Goal: Participate in discussion: Engage in conversation with other users on a specific topic

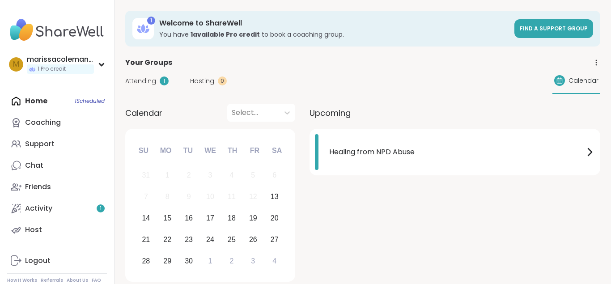
click at [47, 133] on link "Coaching" at bounding box center [57, 122] width 100 height 21
click at [44, 103] on div "Home 1 Scheduled Coaching Support Chat Friends Activity 1 Host" at bounding box center [57, 165] width 100 height 150
click at [438, 157] on span "Healing from NPD Abuse" at bounding box center [456, 152] width 255 height 11
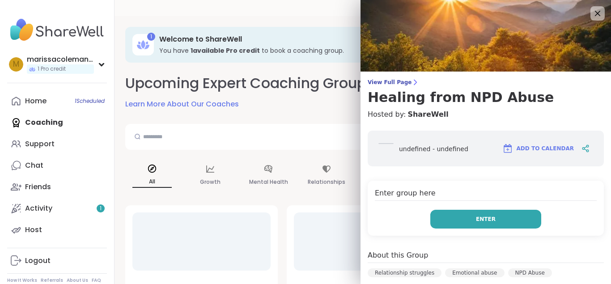
click at [475, 219] on button "Enter" at bounding box center [486, 219] width 111 height 19
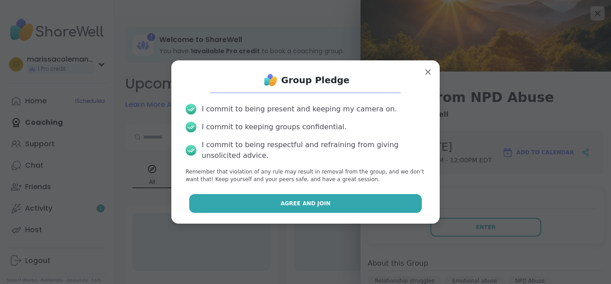
click at [370, 202] on button "Agree and Join" at bounding box center [305, 203] width 233 height 19
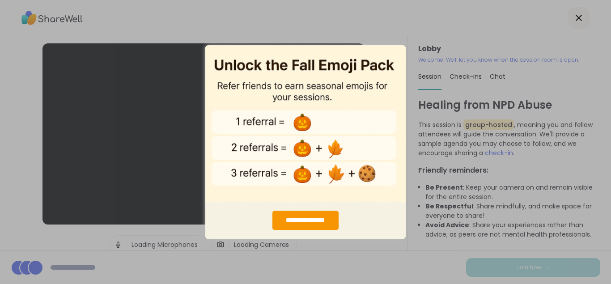
click at [390, 16] on div "**********" at bounding box center [305, 142] width 611 height 284
click at [311, 222] on div "**********" at bounding box center [306, 220] width 67 height 19
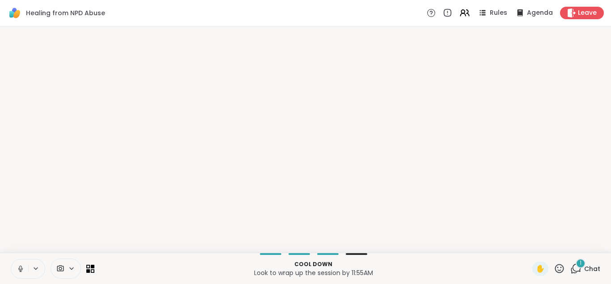
click at [22, 266] on icon at bounding box center [21, 269] width 8 height 8
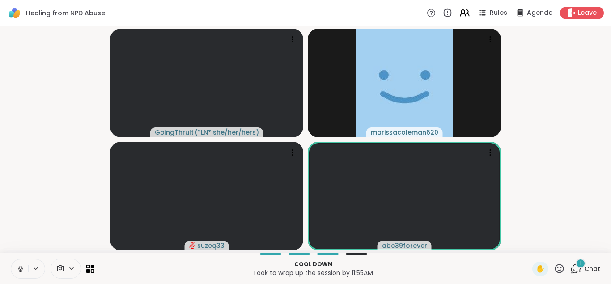
click at [40, 267] on button at bounding box center [36, 269] width 17 height 8
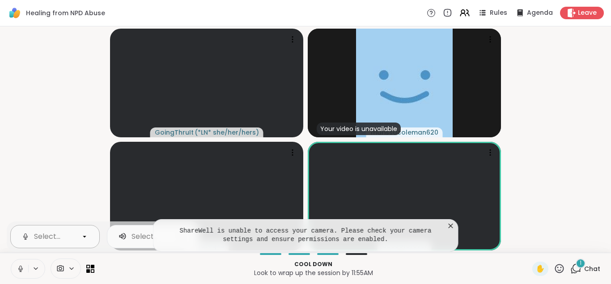
click at [72, 240] on div "Select..." at bounding box center [47, 236] width 52 height 11
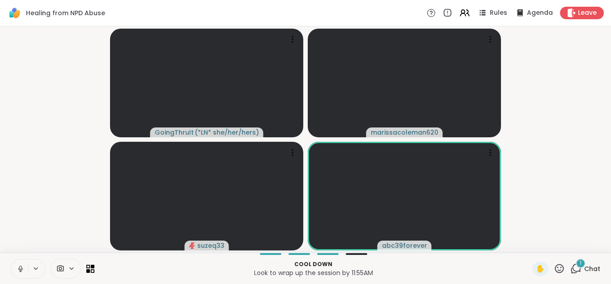
click at [550, 132] on video-player-container "GoingThruIt ( *LN* she/her/hers ) marissacoleman620 suzeq33 abc39forever" at bounding box center [305, 139] width 601 height 219
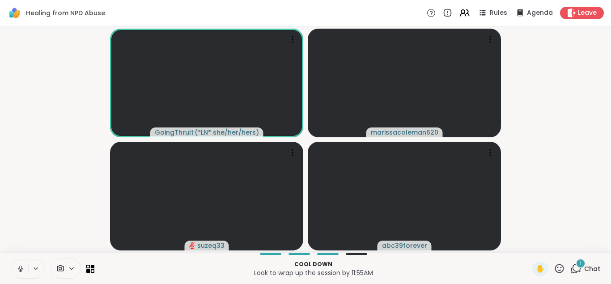
click at [23, 263] on button at bounding box center [19, 269] width 17 height 19
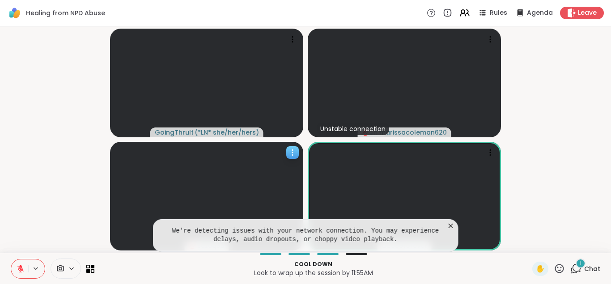
click at [119, 242] on div at bounding box center [206, 196] width 193 height 109
click at [452, 225] on icon at bounding box center [451, 226] width 9 height 9
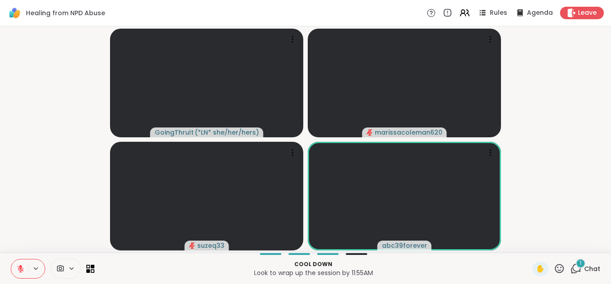
click at [582, 268] on div "1" at bounding box center [581, 264] width 10 height 10
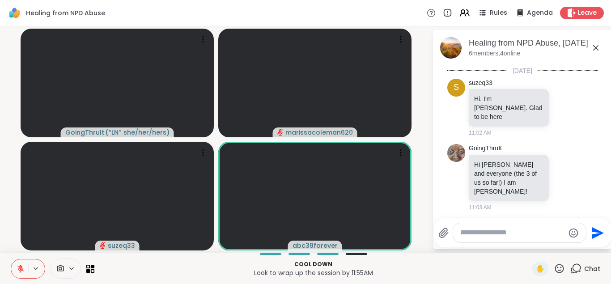
scroll to position [1010, 0]
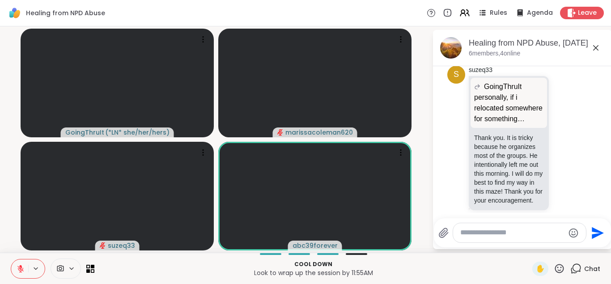
click at [582, 268] on icon at bounding box center [576, 268] width 11 height 11
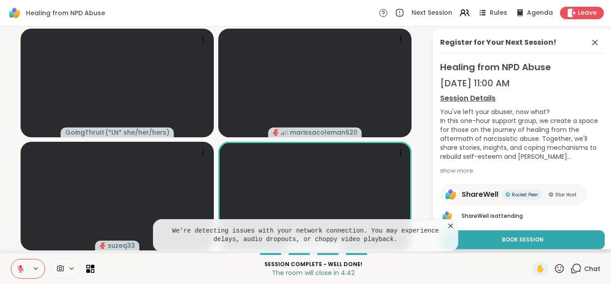
click at [449, 226] on icon at bounding box center [451, 226] width 9 height 9
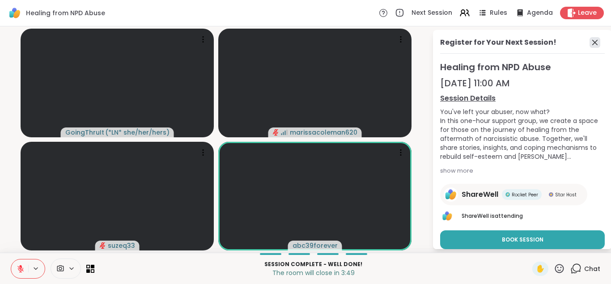
click at [598, 43] on icon at bounding box center [595, 42] width 11 height 11
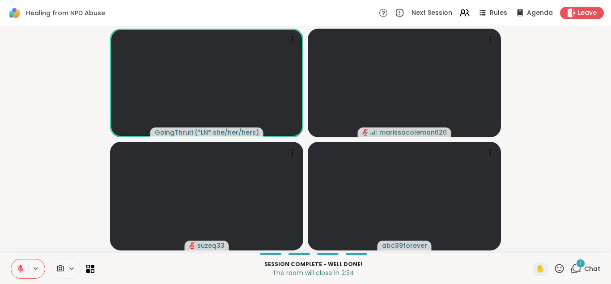
click at [592, 269] on span "Chat" at bounding box center [593, 269] width 16 height 9
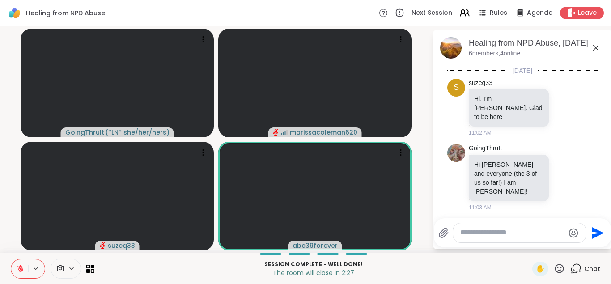
scroll to position [1067, 0]
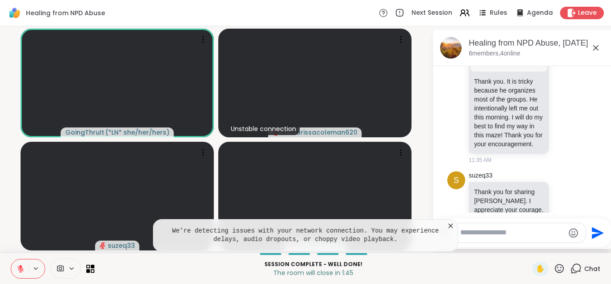
click at [450, 226] on icon at bounding box center [451, 226] width 4 height 4
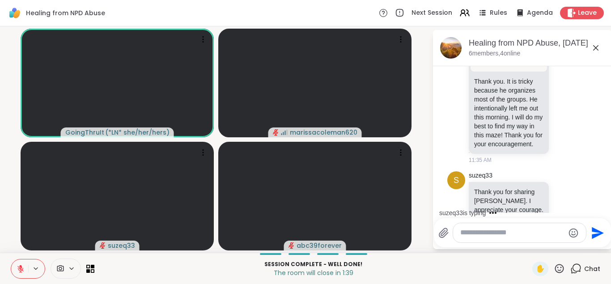
click at [487, 235] on textarea "Type your message" at bounding box center [513, 232] width 104 height 9
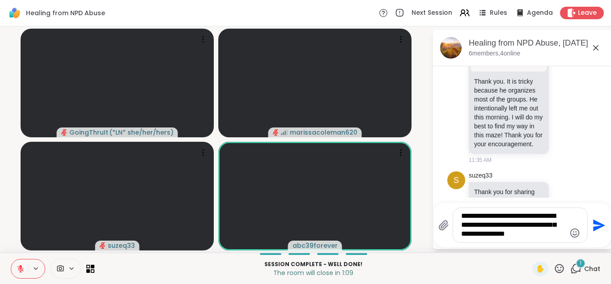
scroll to position [1126, 0]
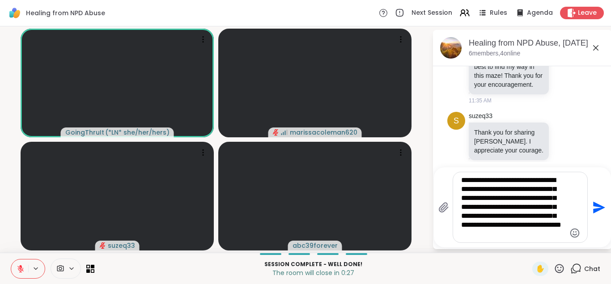
click at [548, 226] on textarea "**********" at bounding box center [513, 207] width 104 height 63
type textarea "**********"
click at [598, 203] on icon "Send" at bounding box center [598, 208] width 14 height 14
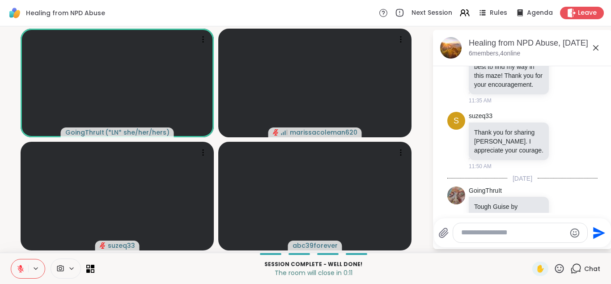
scroll to position [1239, 0]
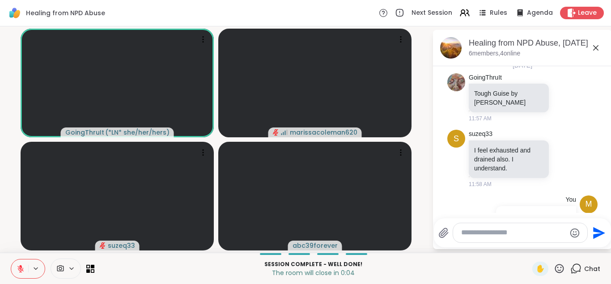
click at [588, 268] on span "Chat" at bounding box center [593, 269] width 16 height 9
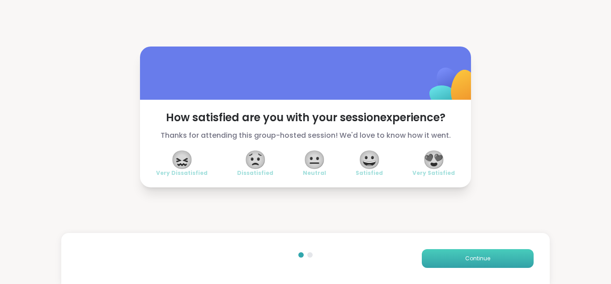
click at [482, 259] on span "Continue" at bounding box center [478, 259] width 25 height 8
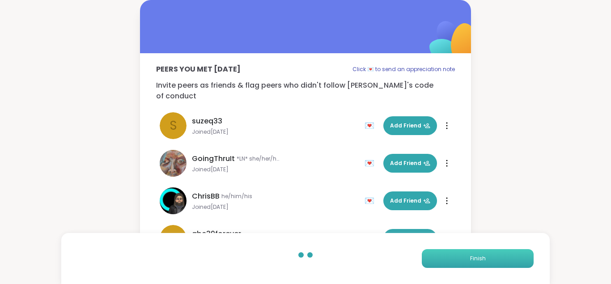
click at [482, 259] on span "Finish" at bounding box center [478, 259] width 16 height 8
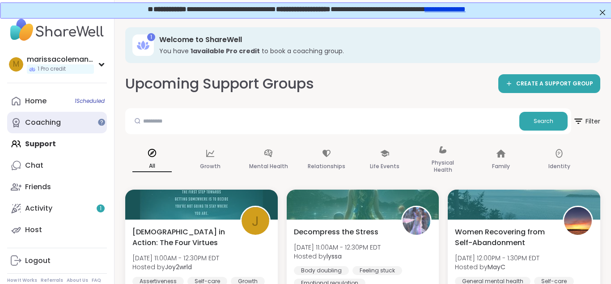
click at [74, 120] on link "Coaching" at bounding box center [57, 122] width 100 height 21
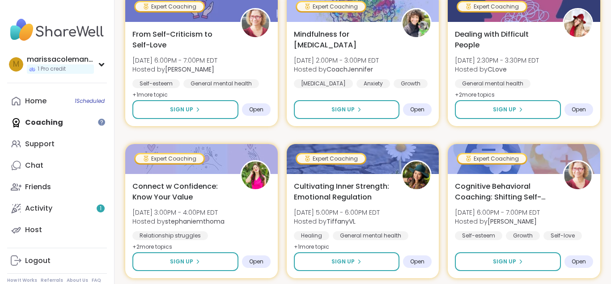
scroll to position [1283, 0]
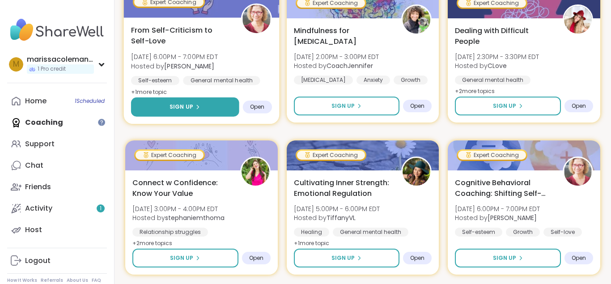
click at [206, 110] on button "Sign Up" at bounding box center [185, 107] width 108 height 19
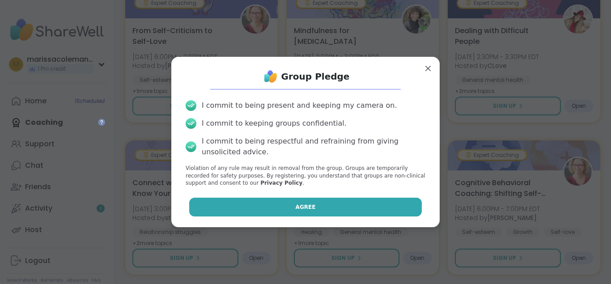
click at [305, 216] on button "Agree" at bounding box center [305, 207] width 233 height 19
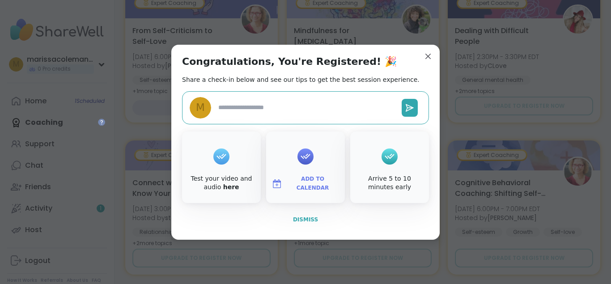
click at [312, 218] on span "Dismiss" at bounding box center [305, 220] width 25 height 6
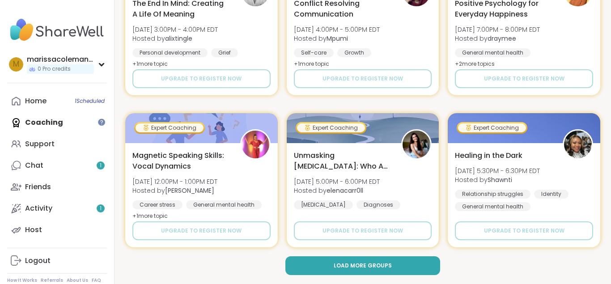
scroll to position [1706, 0]
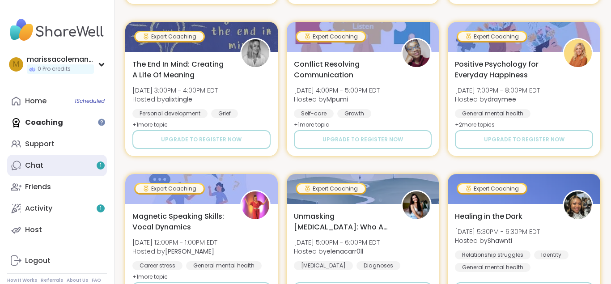
click at [68, 162] on link "Chat 1" at bounding box center [57, 165] width 100 height 21
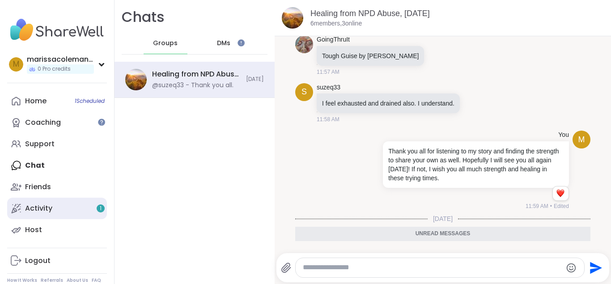
click at [77, 206] on link "Activity 1" at bounding box center [57, 208] width 100 height 21
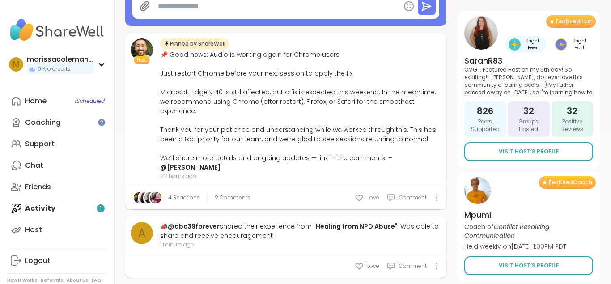
scroll to position [179, 0]
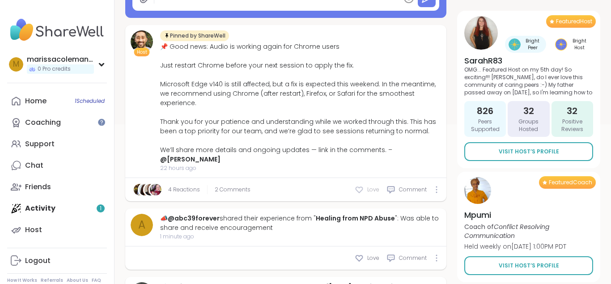
click at [367, 185] on div "Love" at bounding box center [367, 189] width 25 height 9
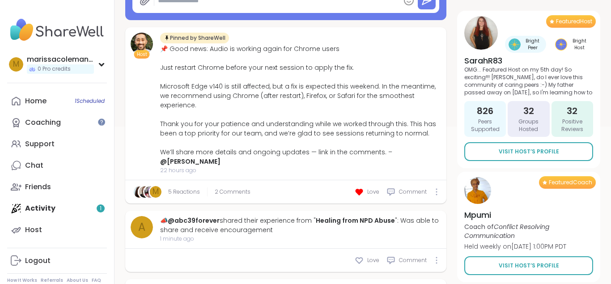
scroll to position [159, 0]
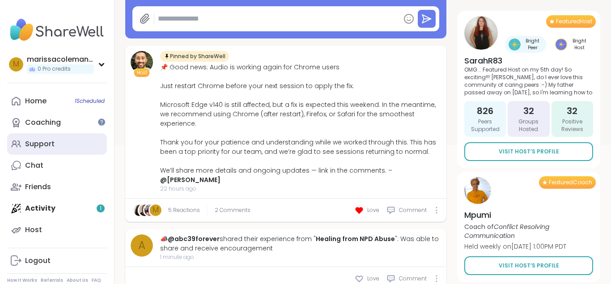
click at [53, 146] on div "Support" at bounding box center [40, 144] width 30 height 10
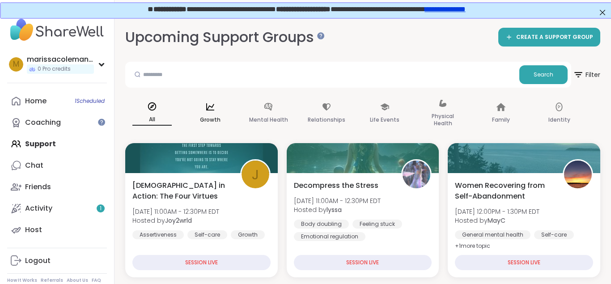
click at [222, 116] on div "Growth" at bounding box center [211, 113] width 54 height 45
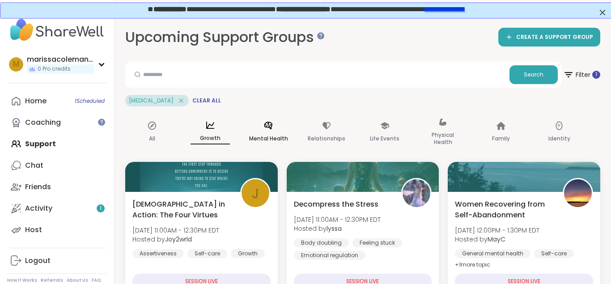
click at [272, 136] on p "Mental Health" at bounding box center [268, 138] width 39 height 11
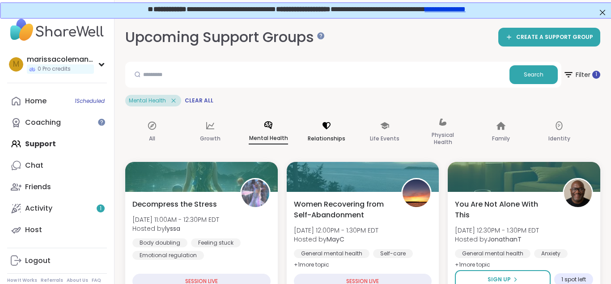
click at [321, 145] on div "Relationships" at bounding box center [327, 132] width 54 height 45
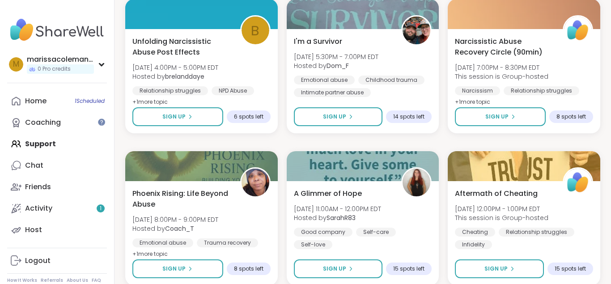
scroll to position [596, 0]
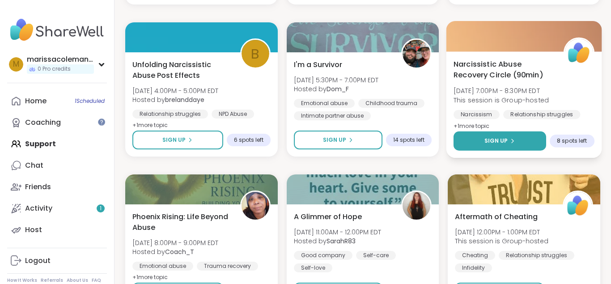
click at [533, 137] on button "Sign Up" at bounding box center [500, 141] width 93 height 19
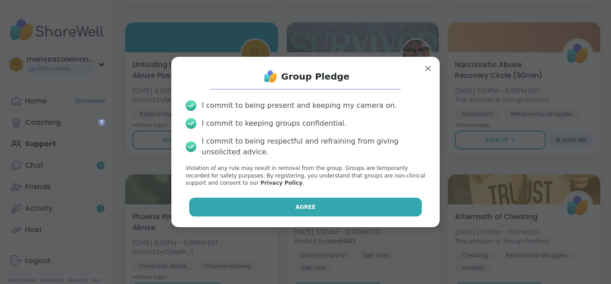
click at [390, 203] on button "Agree" at bounding box center [305, 207] width 233 height 19
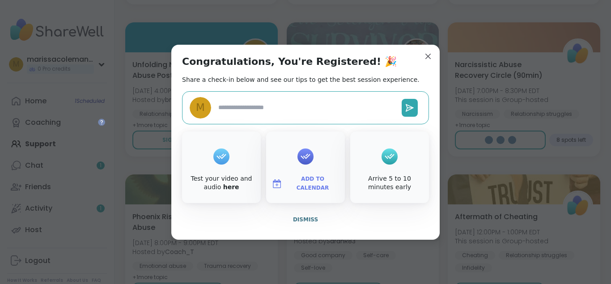
type textarea "*"
click at [315, 221] on span "Dismiss" at bounding box center [305, 220] width 25 height 6
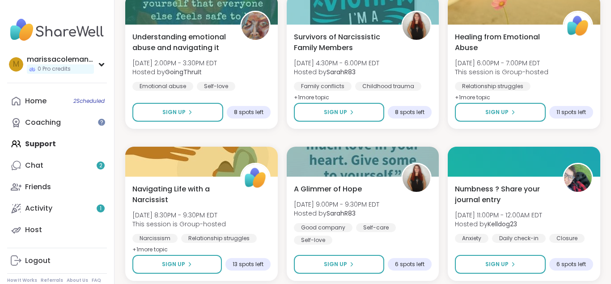
scroll to position [1355, 0]
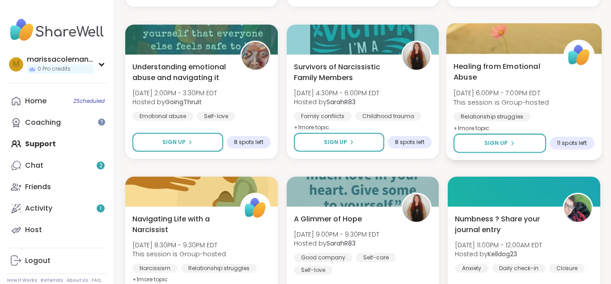
click at [538, 95] on span "[DATE] 6:00PM - 7:00PM EDT" at bounding box center [501, 93] width 95 height 9
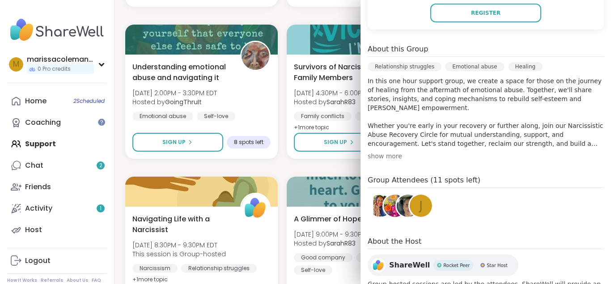
scroll to position [214, 0]
click at [382, 151] on div "About this Group Relationship struggles Emotional abuse Healing In this one hou…" at bounding box center [486, 103] width 236 height 117
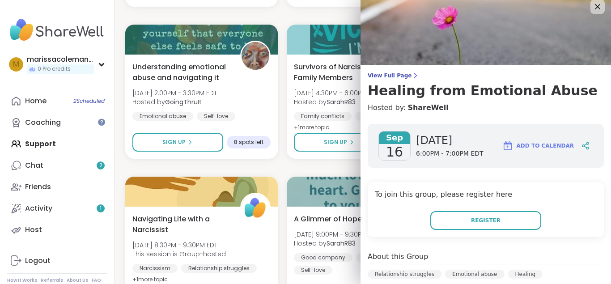
scroll to position [0, 0]
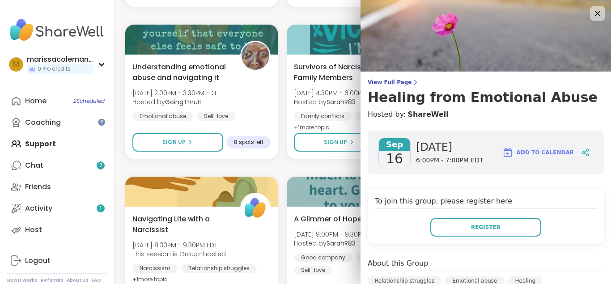
click at [592, 13] on div at bounding box center [597, 13] width 15 height 15
click at [599, 17] on icon at bounding box center [597, 13] width 11 height 11
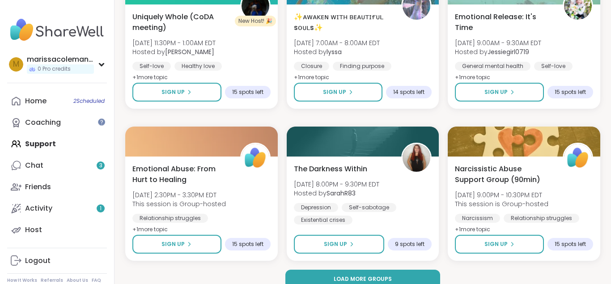
scroll to position [1723, 0]
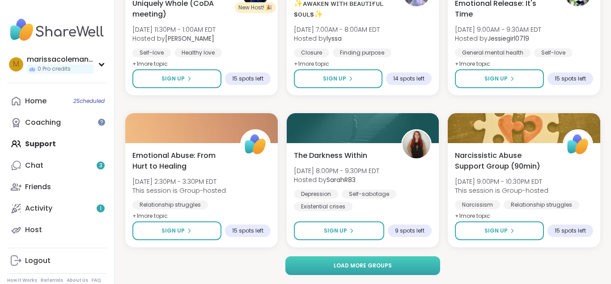
click at [390, 273] on button "Load more groups" at bounding box center [363, 265] width 155 height 19
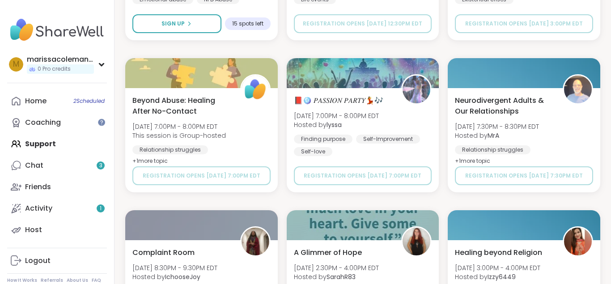
scroll to position [2862, 0]
